Goal: Obtain resource: Download file/media

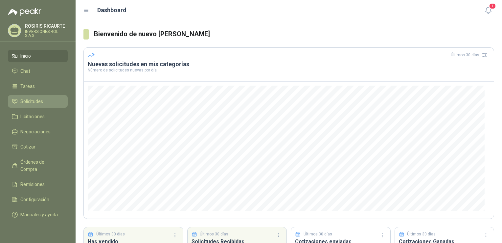
click at [32, 102] on span "Solicitudes" at bounding box center [31, 101] width 23 height 7
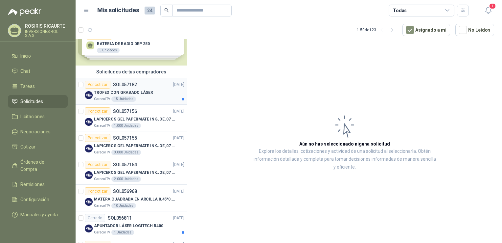
scroll to position [33, 0]
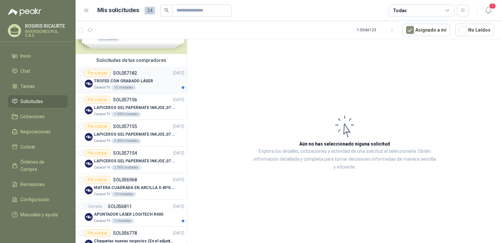
click at [151, 85] on div "Caracol TV 15 Unidades" at bounding box center [139, 87] width 90 height 5
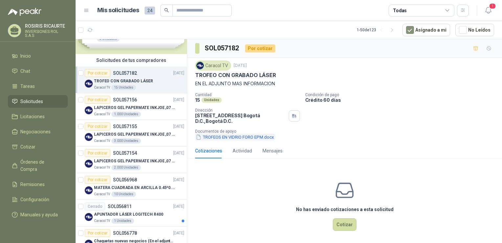
click at [241, 134] on button "TROFEOS EN VIDRIO FORO EPM.docx" at bounding box center [235, 136] width 80 height 7
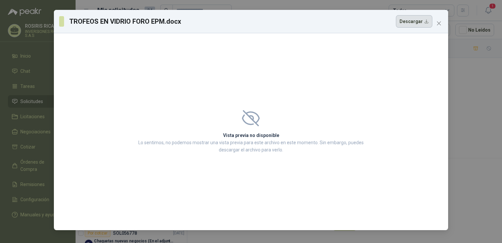
click at [406, 22] on button "Descargar" at bounding box center [414, 21] width 36 height 12
click at [441, 22] on icon "close" at bounding box center [438, 23] width 5 height 5
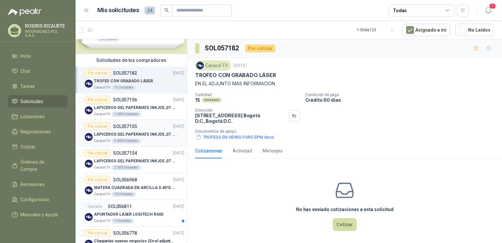
scroll to position [66, 0]
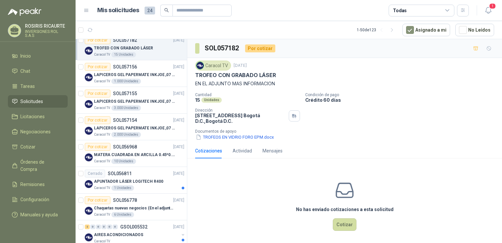
click at [76, 167] on link "Cerrado SOL056811 [DATE] APUNTADOR LÁSER LOGITECH R400 Caracol TV 1 Unidades" at bounding box center [131, 180] width 111 height 27
